Goal: Navigation & Orientation: Find specific page/section

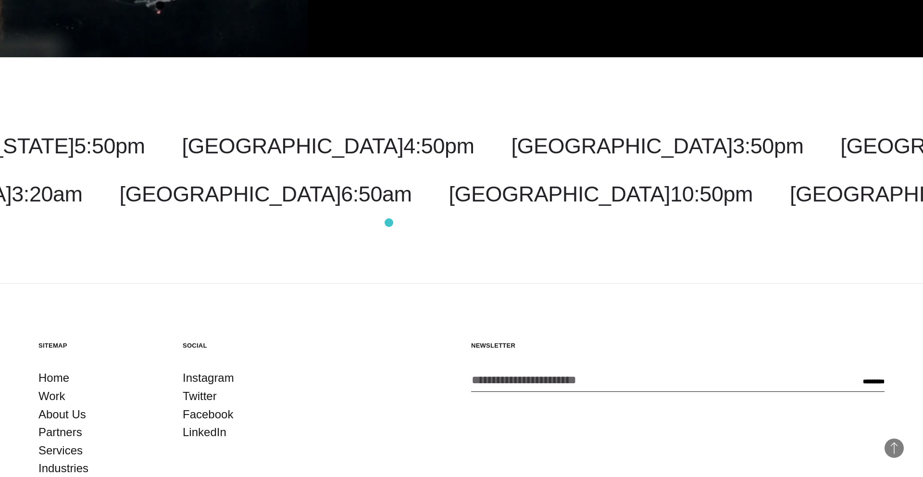
scroll to position [3386, 0]
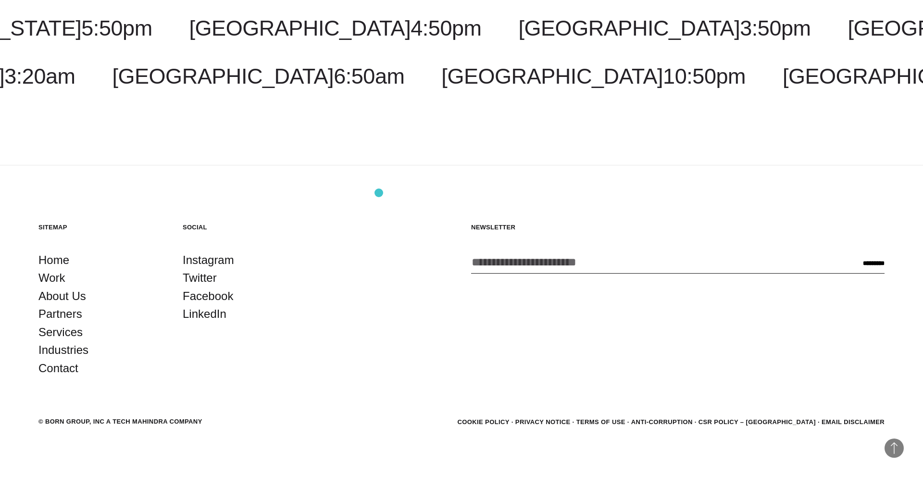
scroll to position [3226, 0]
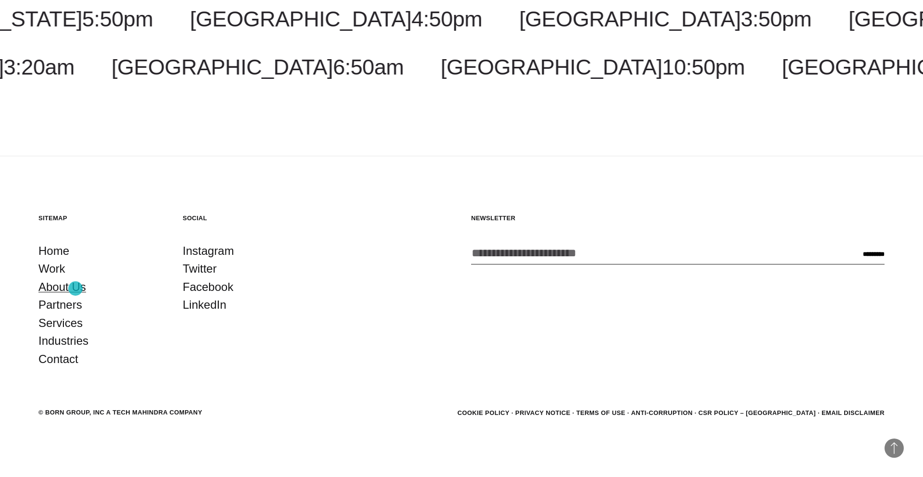
click at [75, 288] on link "About Us" at bounding box center [62, 287] width 48 height 18
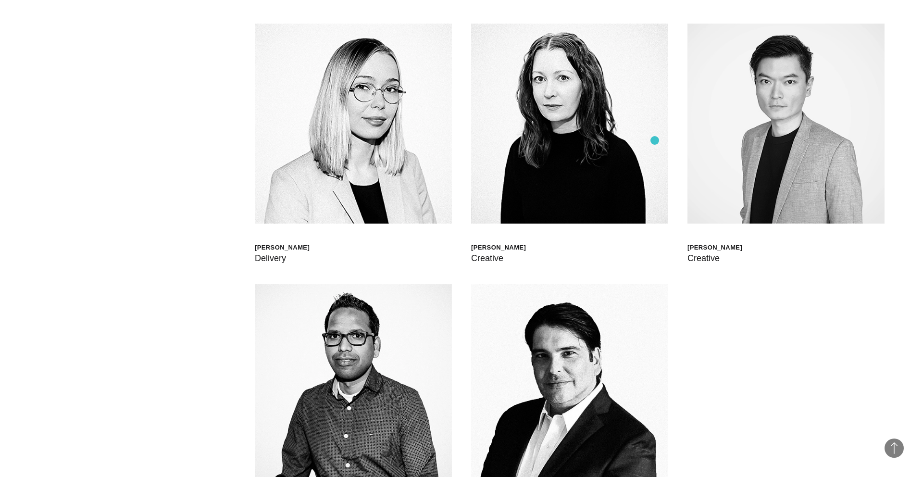
scroll to position [3028, 0]
